Goal: Task Accomplishment & Management: Use online tool/utility

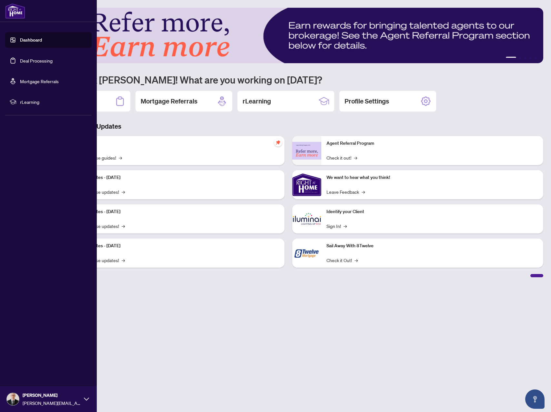
click at [26, 58] on link "Deal Processing" at bounding box center [36, 61] width 33 height 6
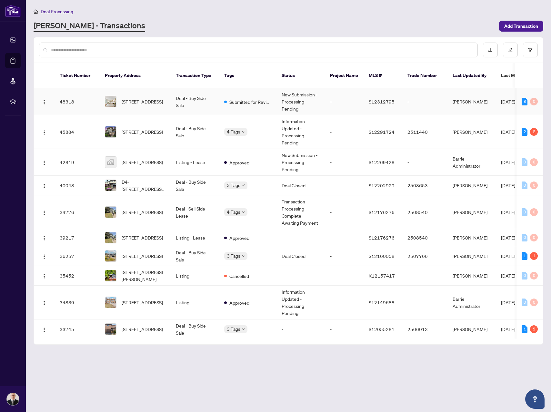
click at [212, 108] on td "Deal - Buy Side Sale" at bounding box center [195, 101] width 48 height 27
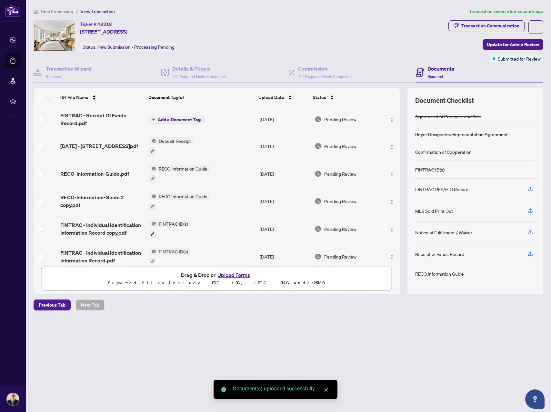
click at [190, 117] on span "Add a Document Tag" at bounding box center [179, 119] width 43 height 5
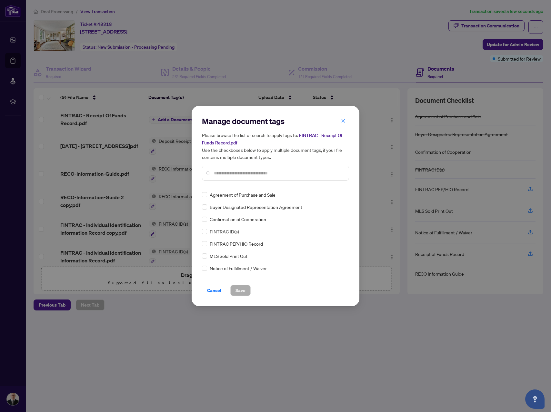
click at [247, 190] on div "Manage document tags Please browse the list or search to apply tags to: FINTRAC…" at bounding box center [275, 206] width 147 height 180
click at [248, 172] on input "text" at bounding box center [279, 173] width 130 height 7
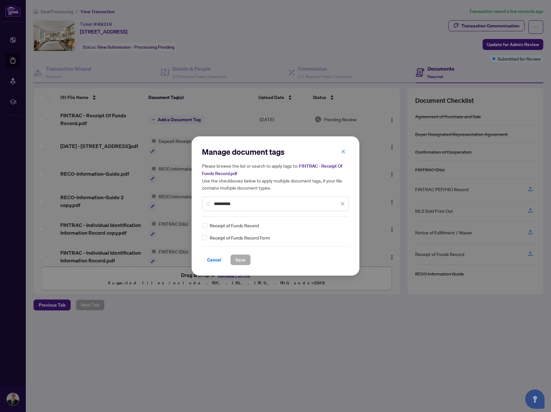
type input "**********"
click at [245, 259] on button "Save" at bounding box center [240, 259] width 20 height 11
